Goal: Task Accomplishment & Management: Use online tool/utility

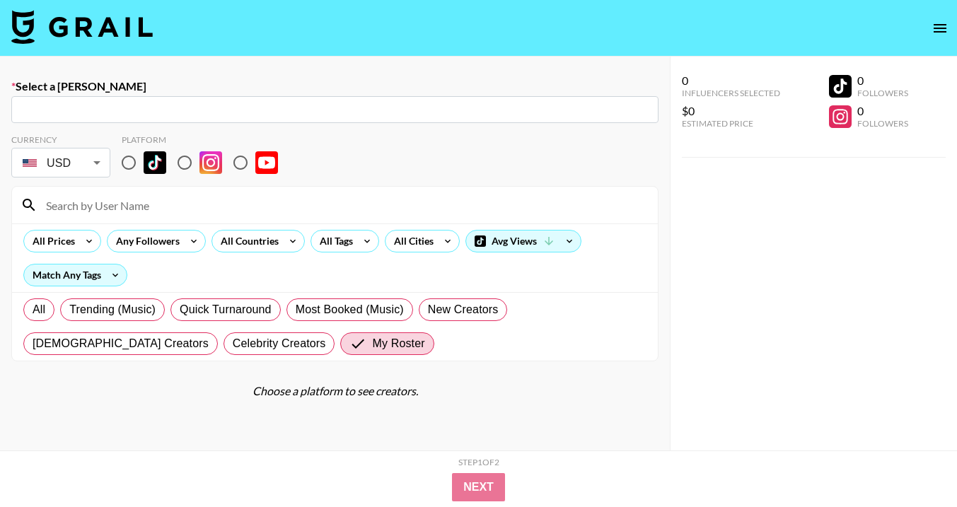
click at [45, 18] on img at bounding box center [81, 27] width 141 height 34
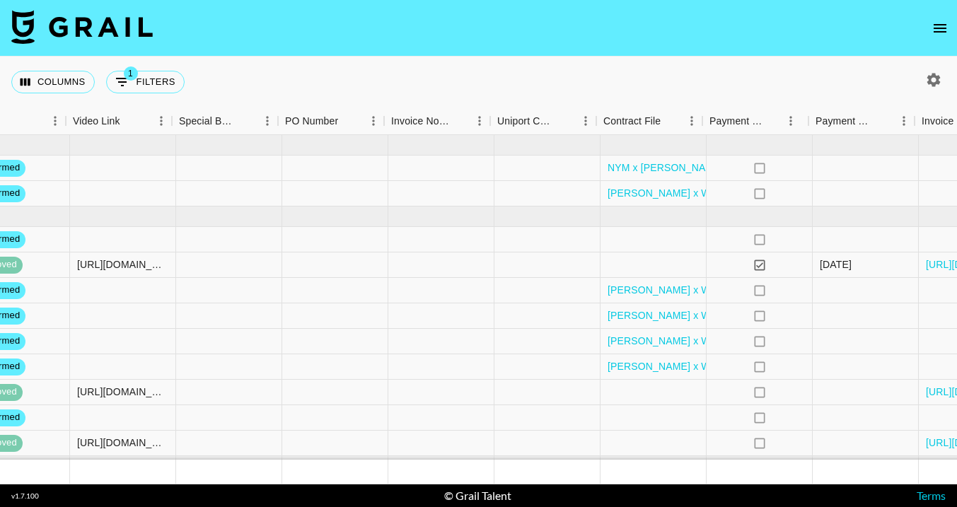
scroll to position [0, 1288]
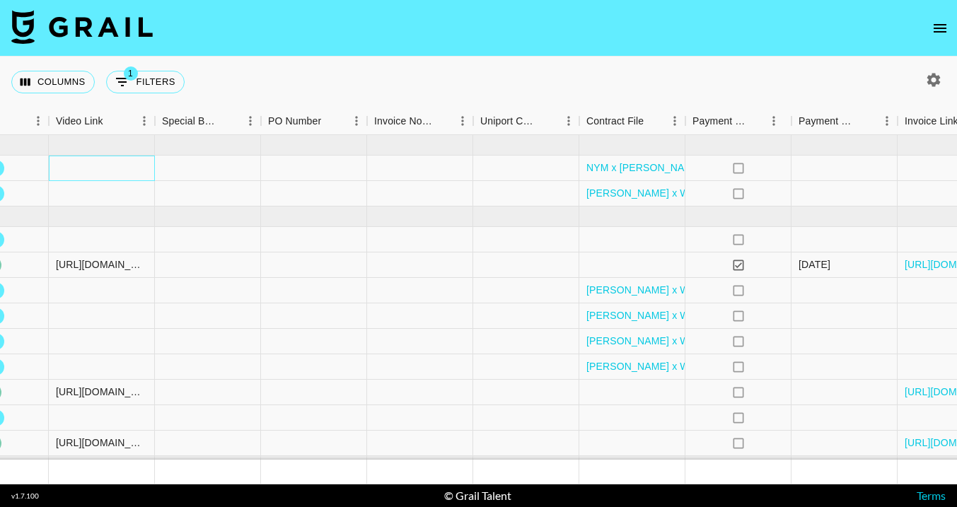
click at [80, 164] on div at bounding box center [102, 168] width 106 height 25
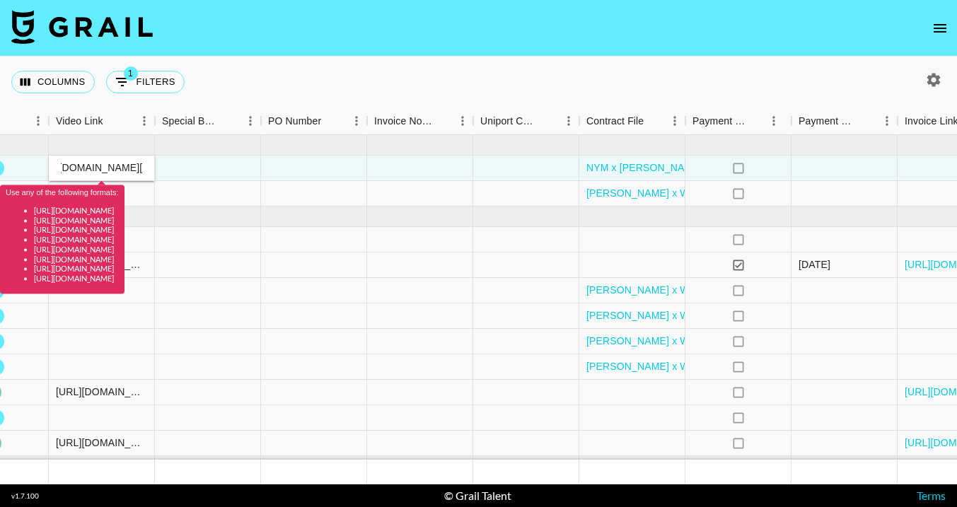
scroll to position [0, 0]
type input "[URL][DOMAIN_NAME]"
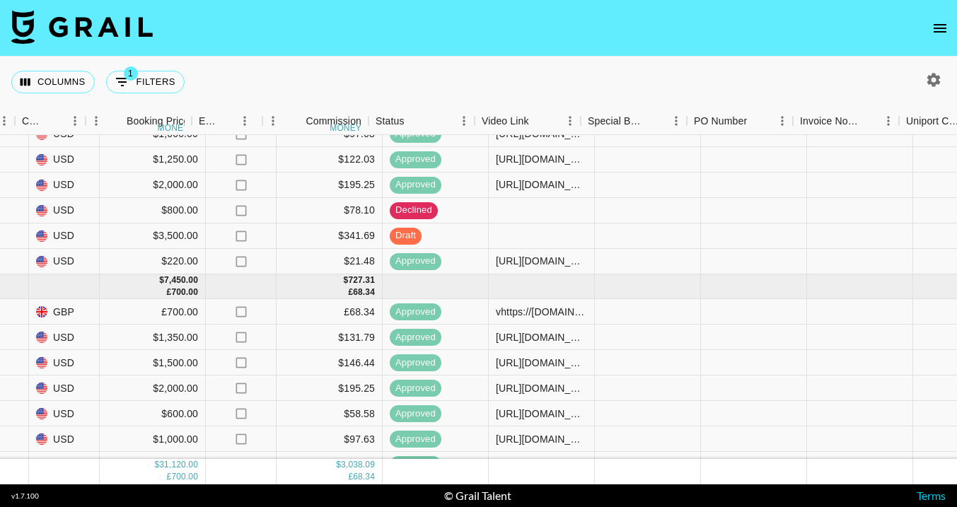
scroll to position [457, 835]
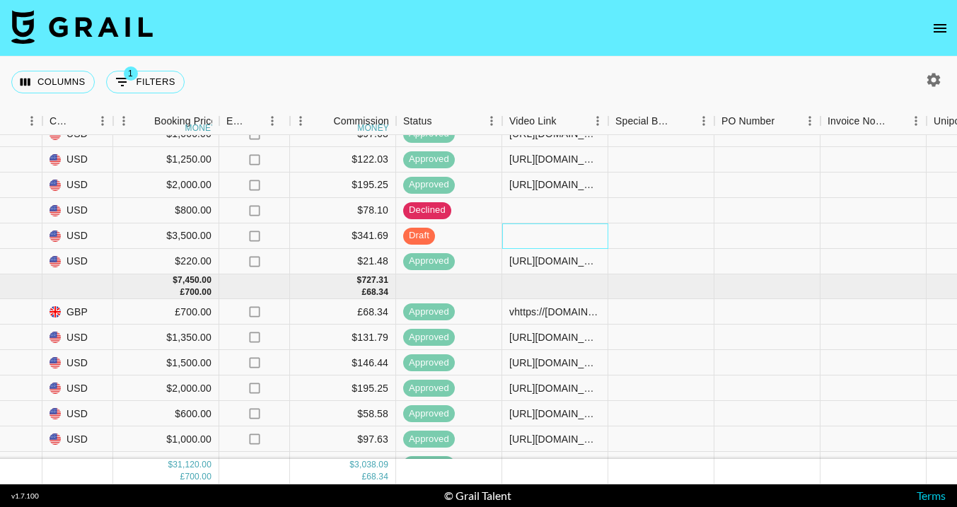
click at [560, 233] on div at bounding box center [555, 236] width 106 height 25
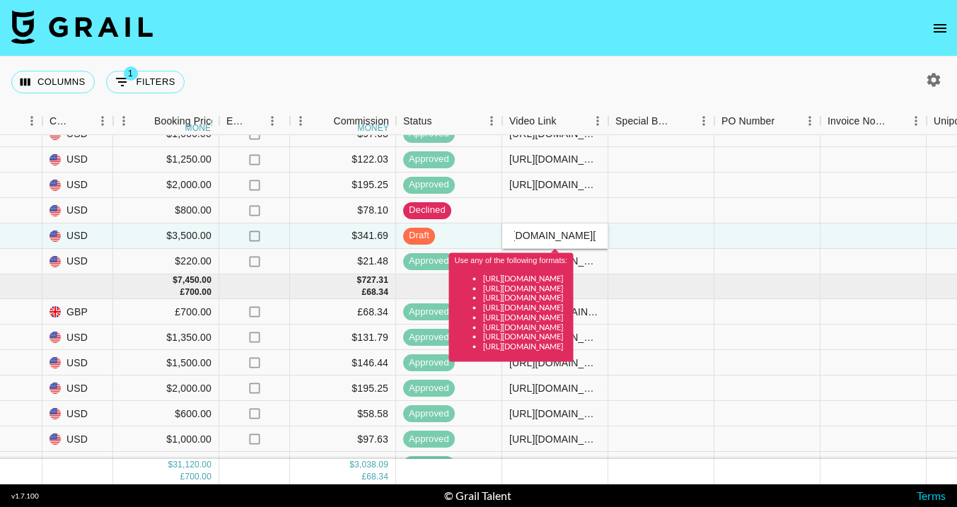
scroll to position [0, 0]
type input "[URL][DOMAIN_NAME]"
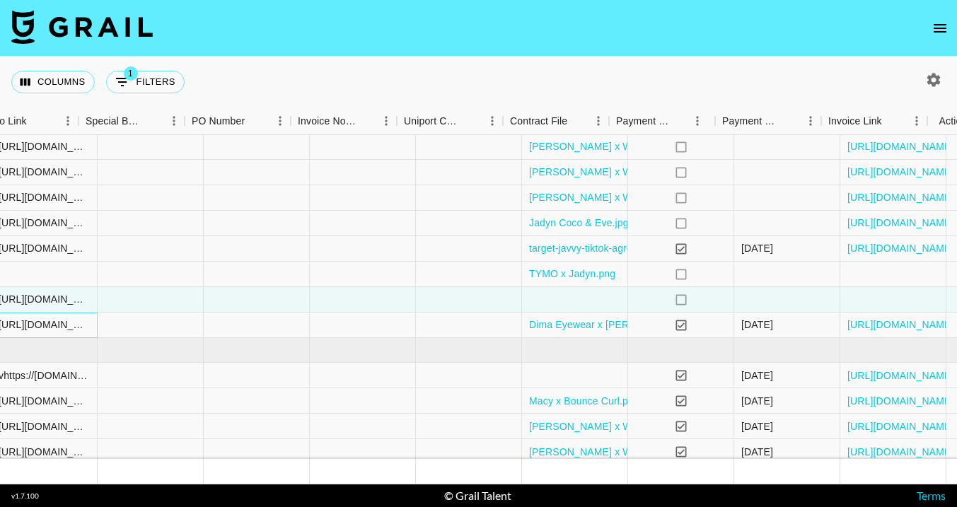
scroll to position [393, 1392]
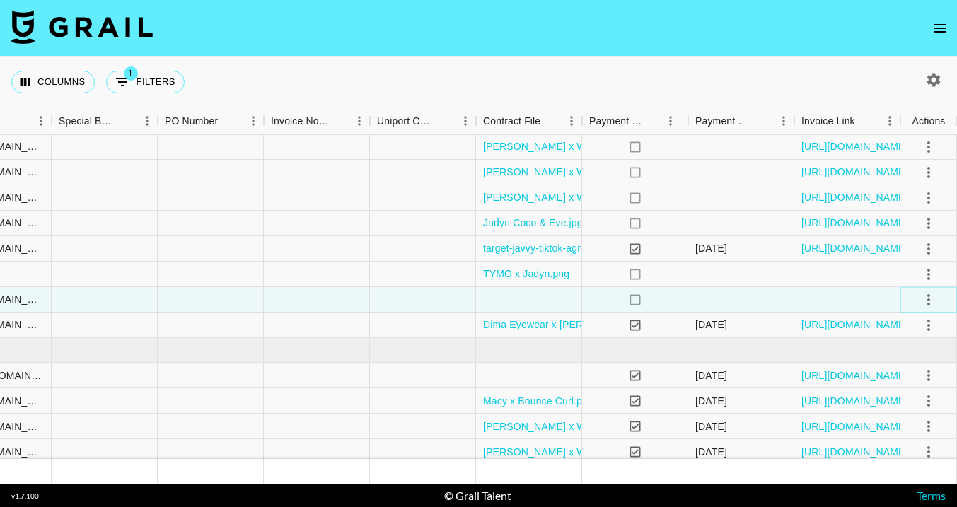
click at [931, 299] on icon "select merge strategy" at bounding box center [928, 299] width 17 height 17
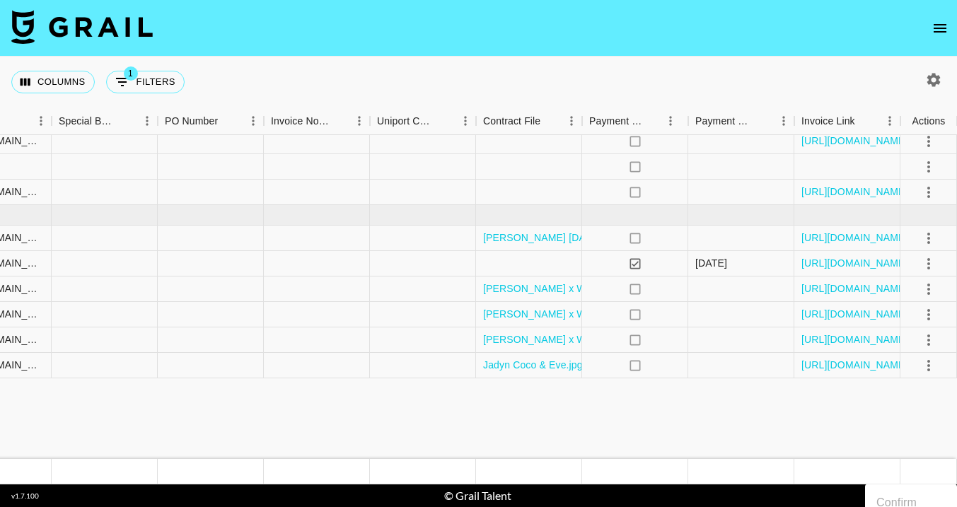
scroll to position [0, 1392]
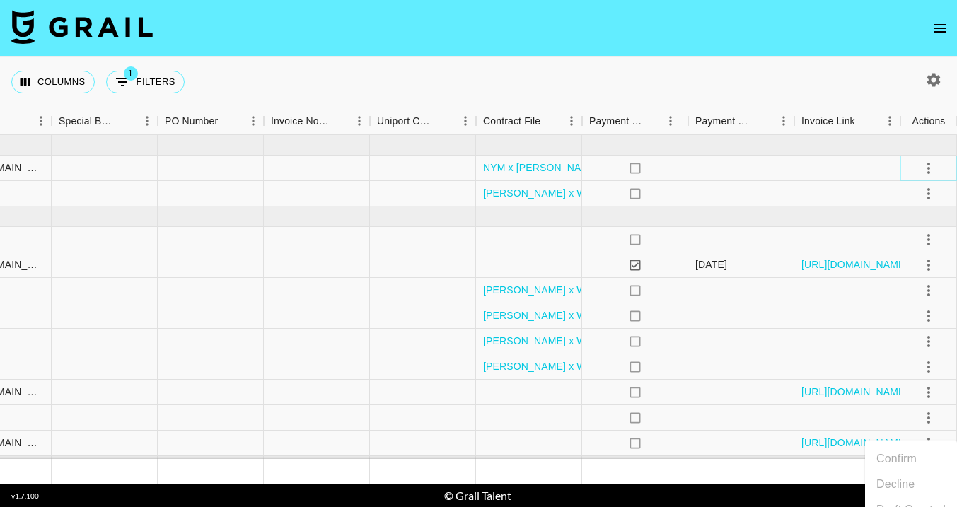
click at [930, 172] on icon "select merge strategy" at bounding box center [928, 168] width 3 height 11
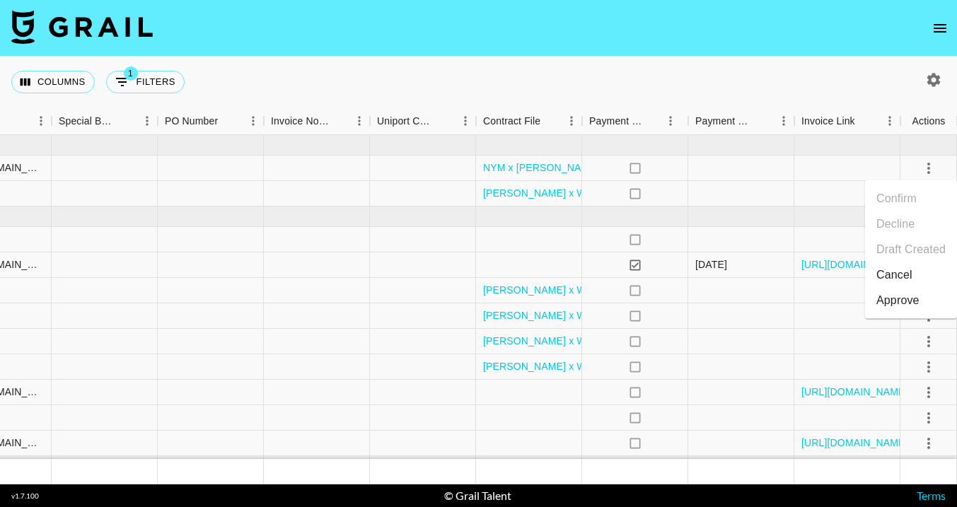
click at [915, 300] on div "Approve" at bounding box center [898, 300] width 43 height 17
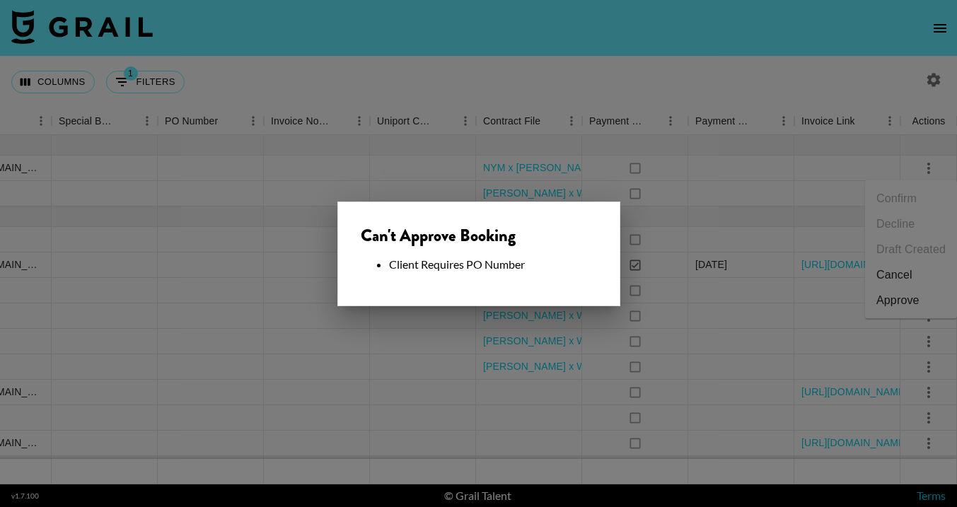
click at [359, 173] on div at bounding box center [478, 253] width 957 height 507
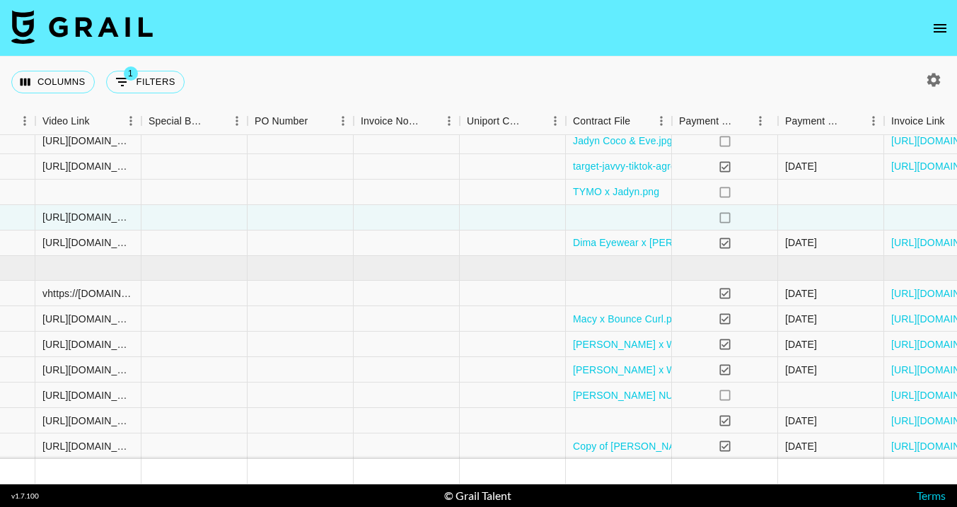
scroll to position [475, 1392]
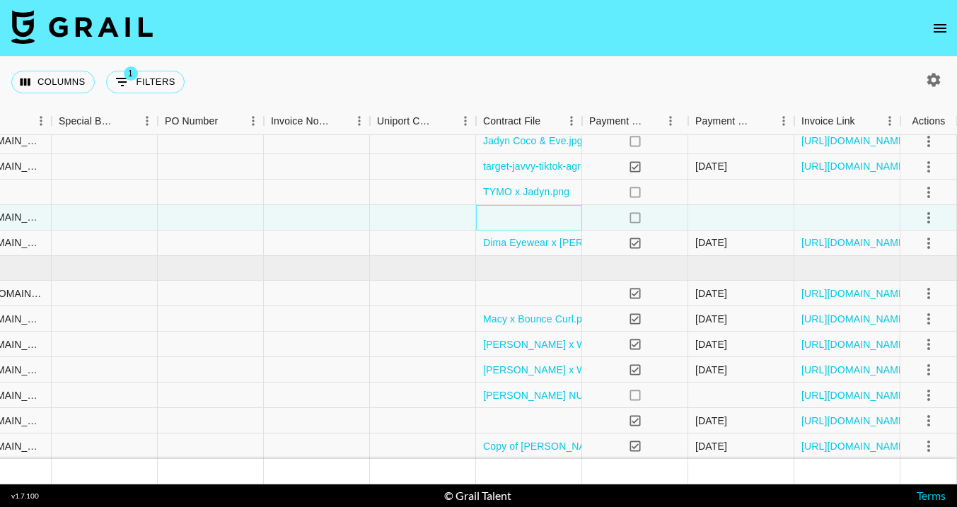
click at [524, 219] on div at bounding box center [529, 217] width 106 height 25
click at [524, 219] on div at bounding box center [529, 218] width 106 height 25
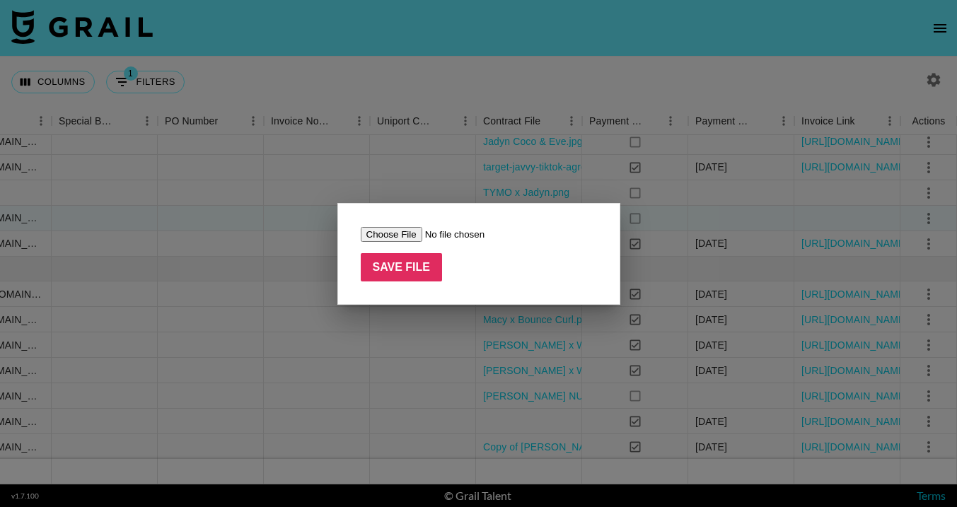
click at [386, 235] on input "file" at bounding box center [450, 234] width 179 height 15
type input "C:\fakepath\NYM x [PERSON_NAME] - 2025 Paid Social AEOM August.pdf"
click at [384, 267] on input "Save File" at bounding box center [402, 267] width 82 height 28
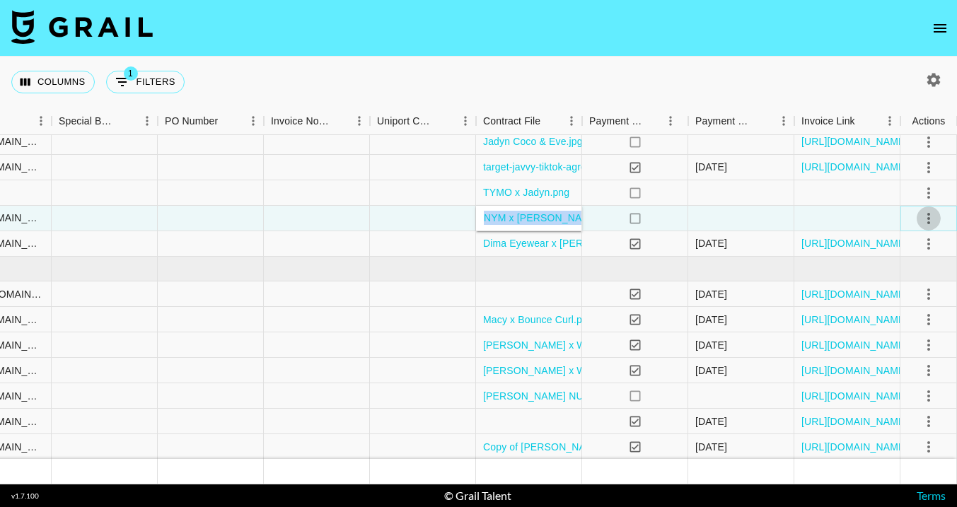
click at [925, 216] on icon "select merge strategy" at bounding box center [928, 218] width 17 height 17
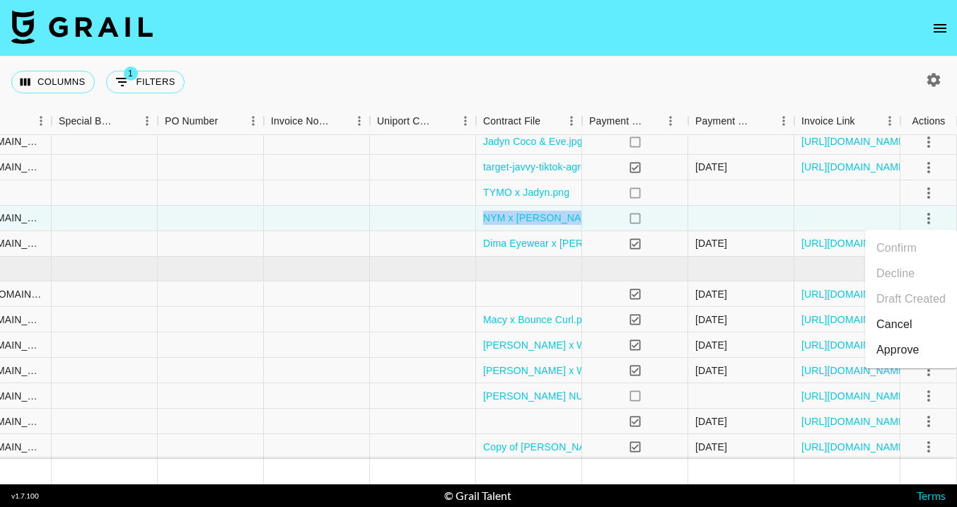
click at [913, 347] on div "Approve" at bounding box center [898, 350] width 43 height 17
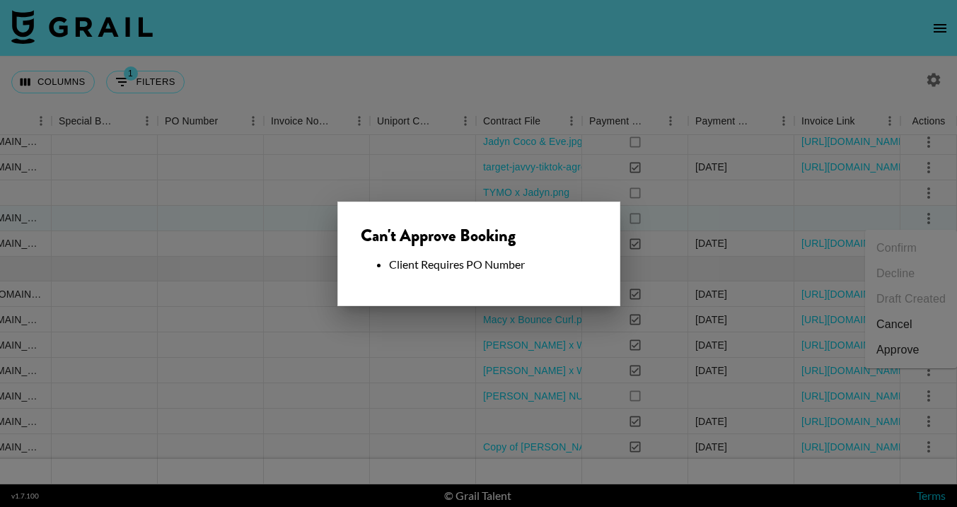
click at [586, 180] on div at bounding box center [478, 253] width 957 height 507
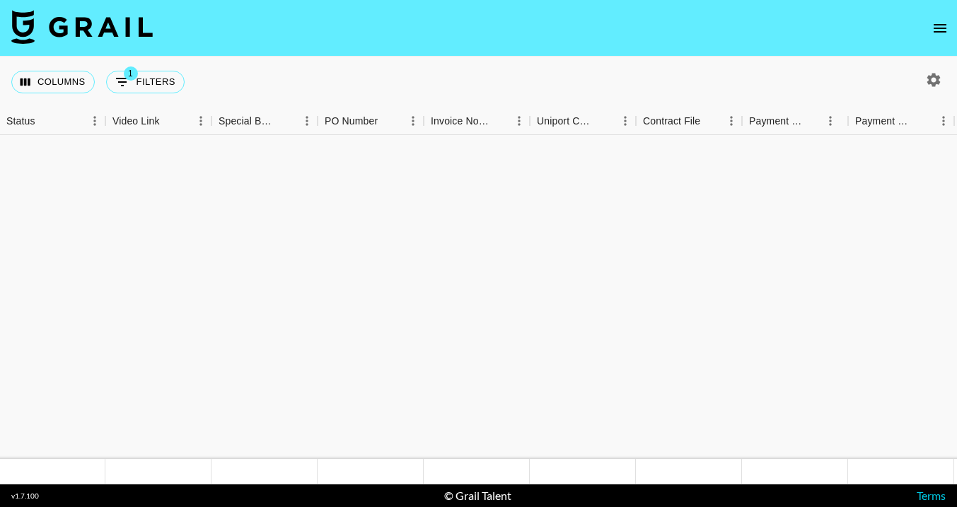
scroll to position [0, 1232]
